Goal: Check status: Check status

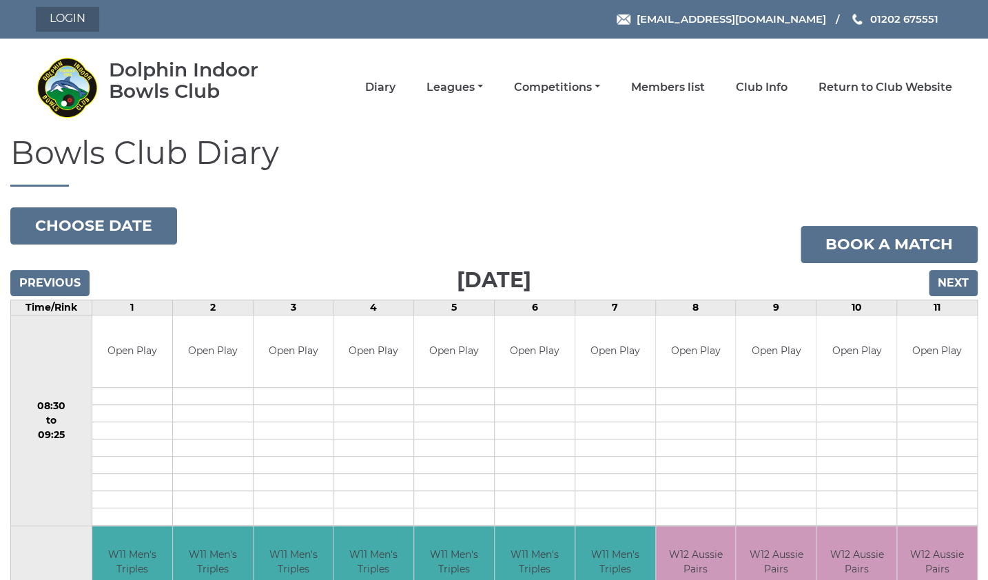
click at [79, 20] on link "Login" at bounding box center [67, 19] width 63 height 25
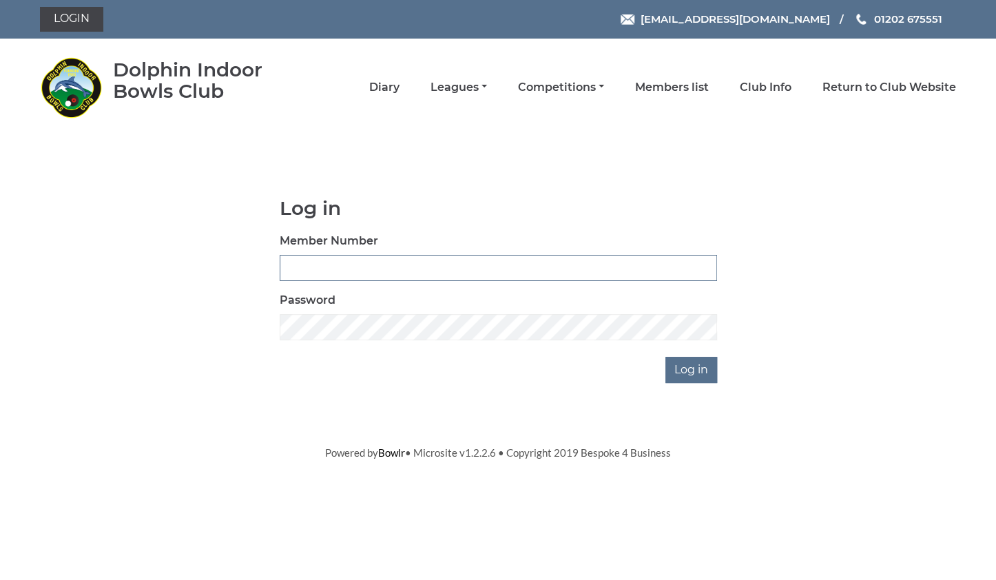
type input "3734"
click at [690, 377] on input "Log in" at bounding box center [691, 370] width 52 height 26
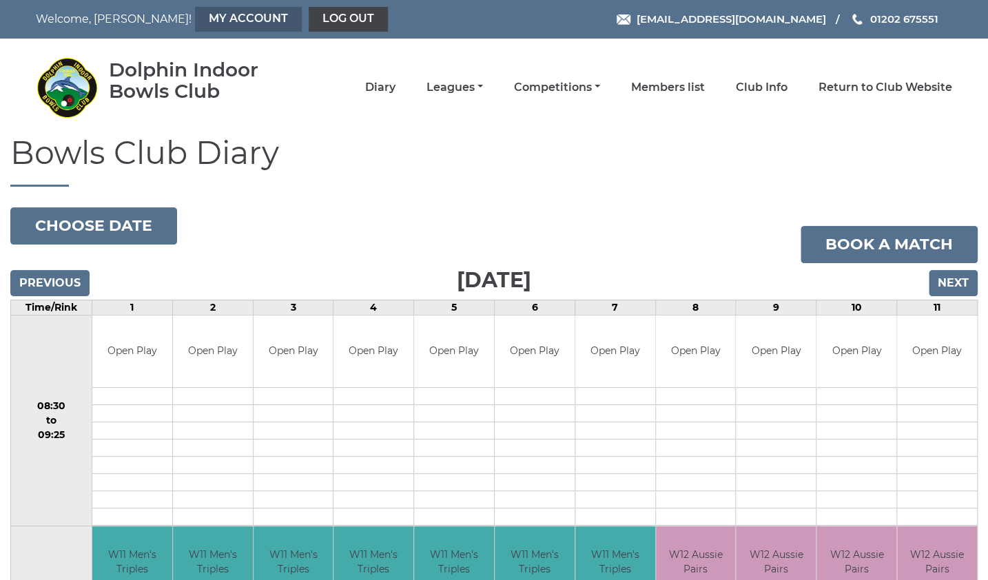
click at [195, 23] on link "My Account" at bounding box center [248, 19] width 107 height 25
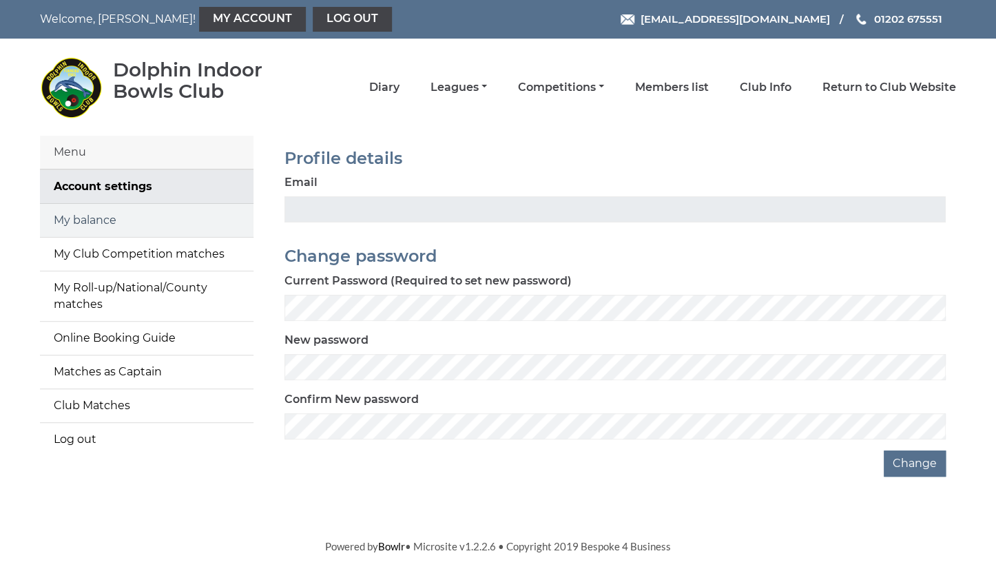
click at [114, 224] on link "My balance" at bounding box center [147, 220] width 214 height 33
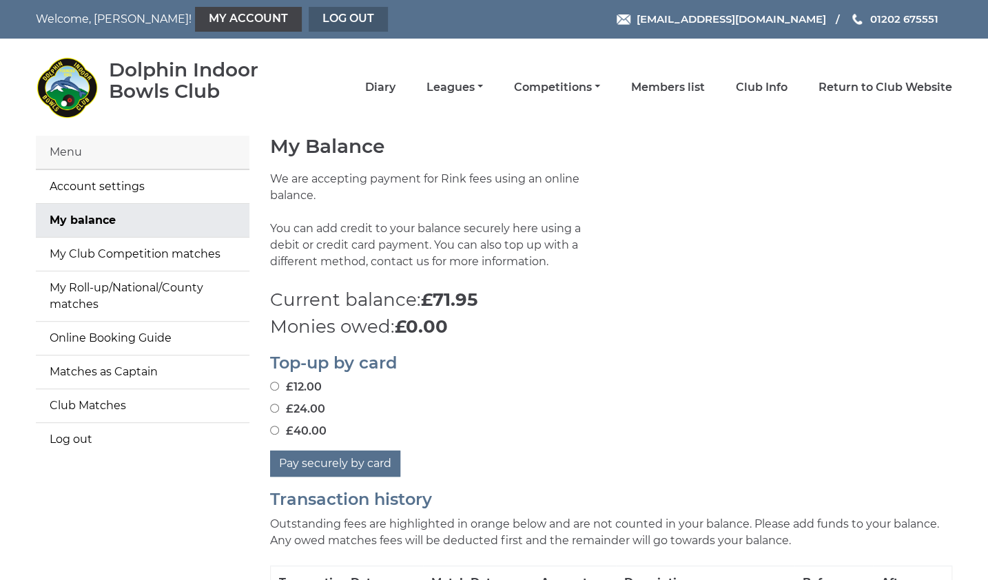
click at [309, 16] on link "Log out" at bounding box center [348, 19] width 79 height 25
